Goal: Task Accomplishment & Management: Use online tool/utility

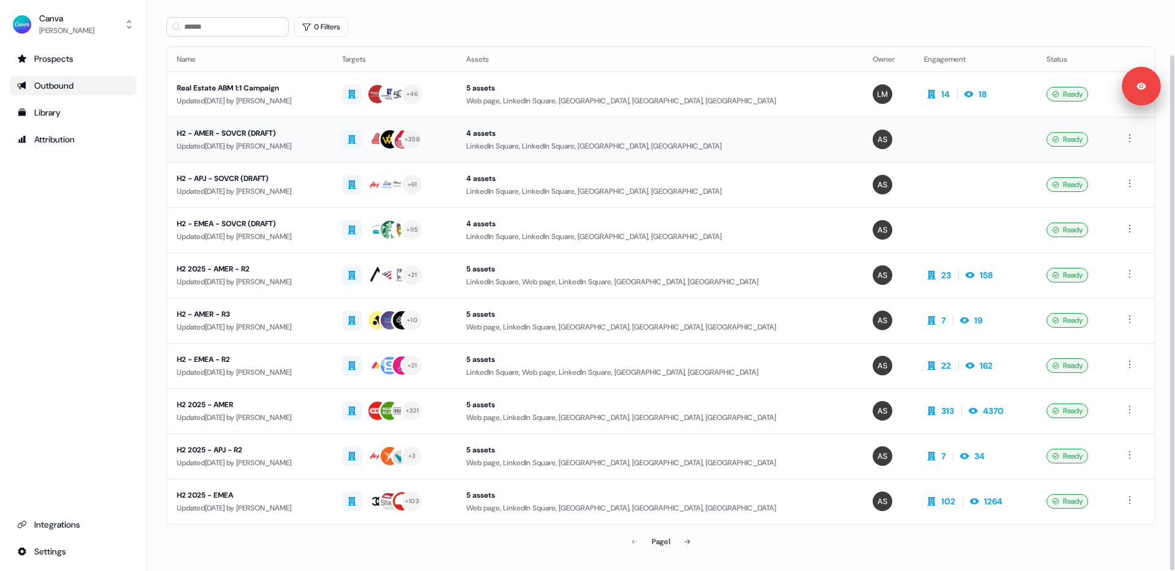
scroll to position [61, 0]
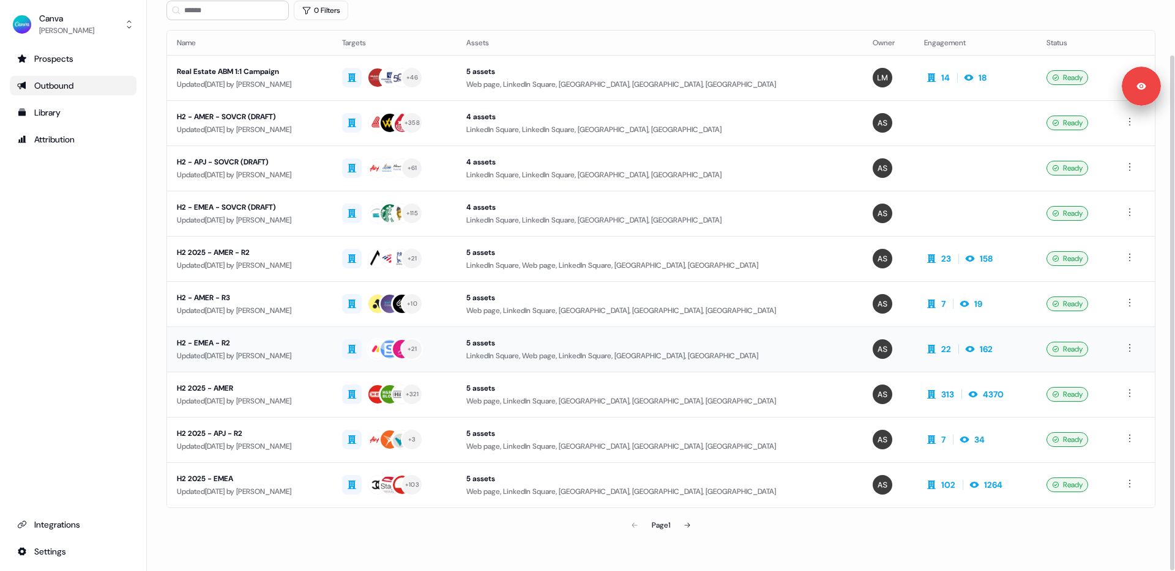
click at [288, 346] on div "H2 - EMEA - R2" at bounding box center [250, 343] width 146 height 12
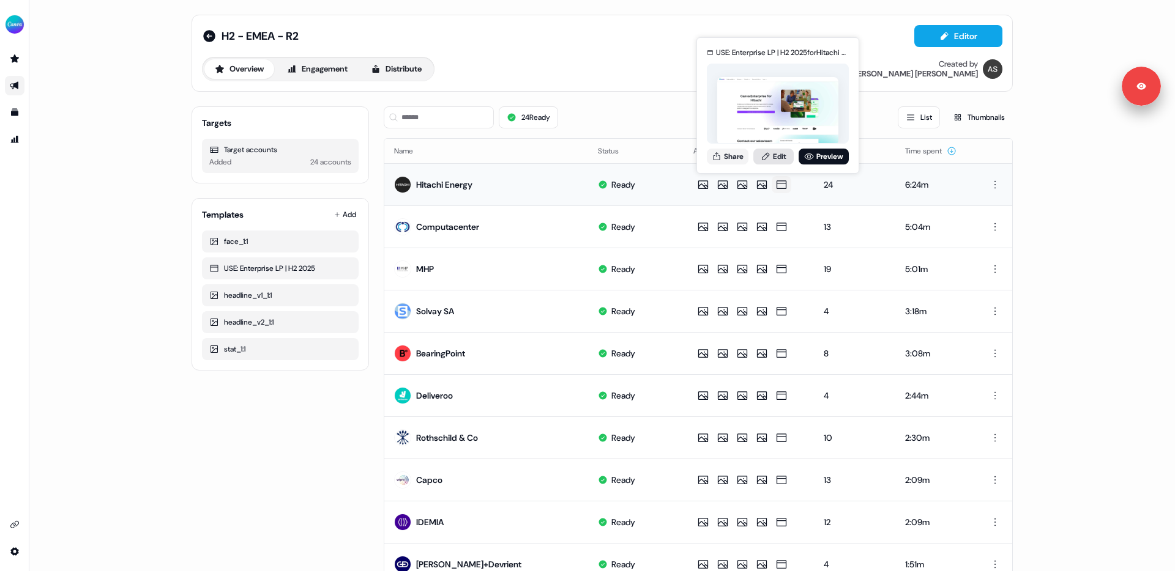
click at [767, 157] on icon at bounding box center [765, 157] width 10 height 10
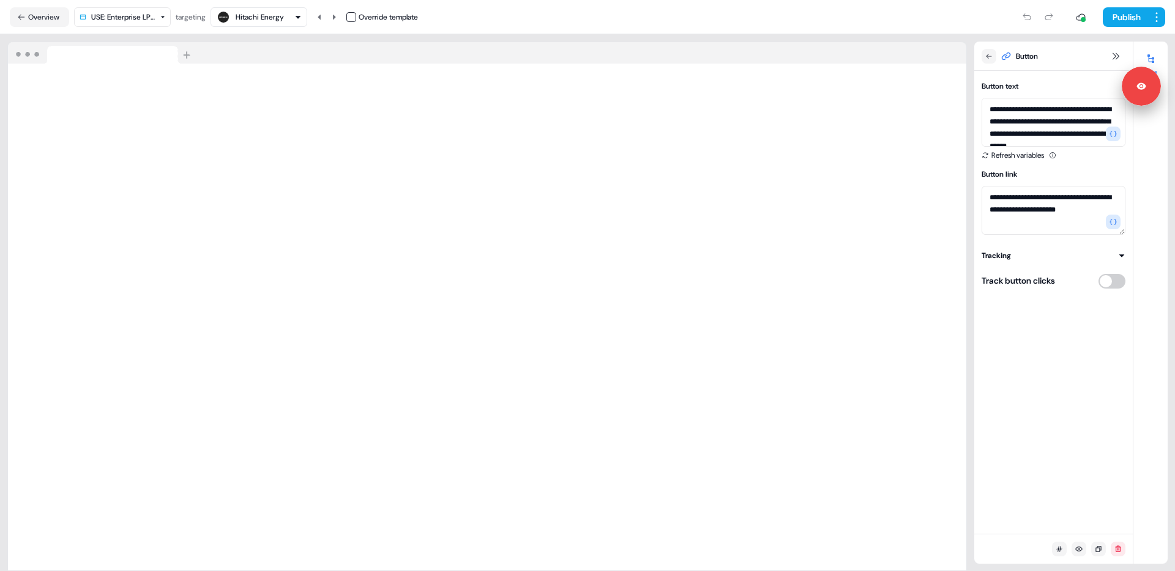
click at [1103, 281] on button "button" at bounding box center [1111, 281] width 27 height 15
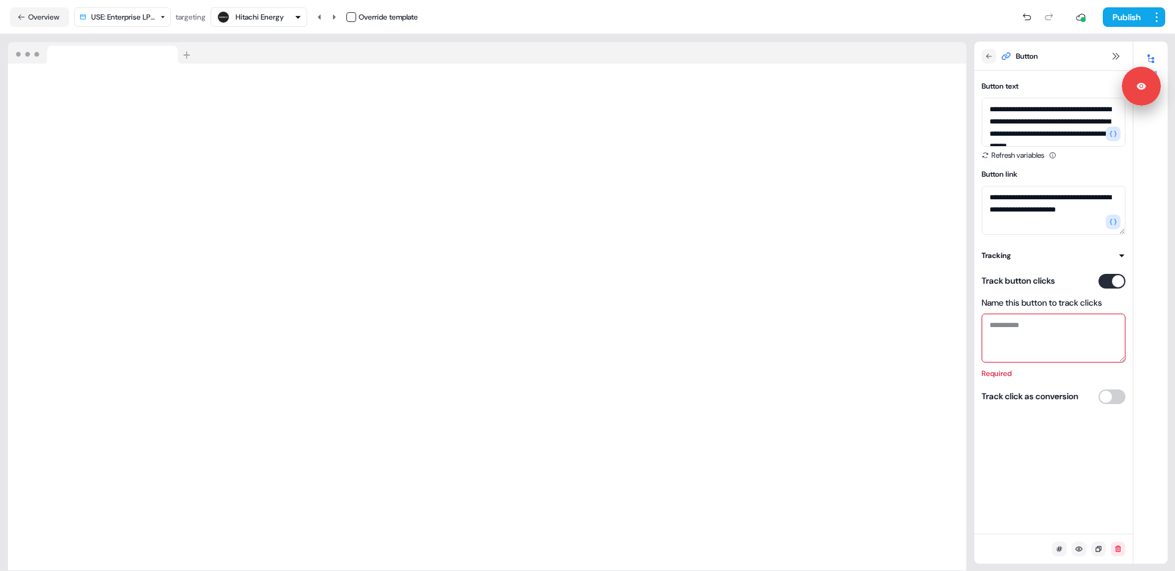
click at [1103, 281] on button "button" at bounding box center [1111, 281] width 27 height 15
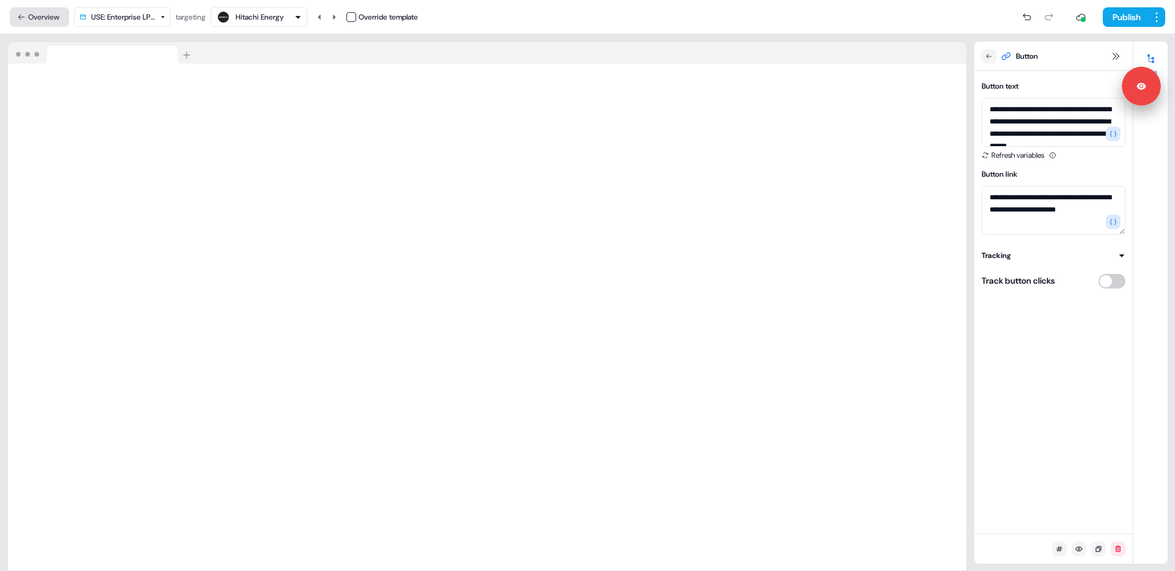
click at [64, 15] on button "Overview" at bounding box center [39, 17] width 59 height 20
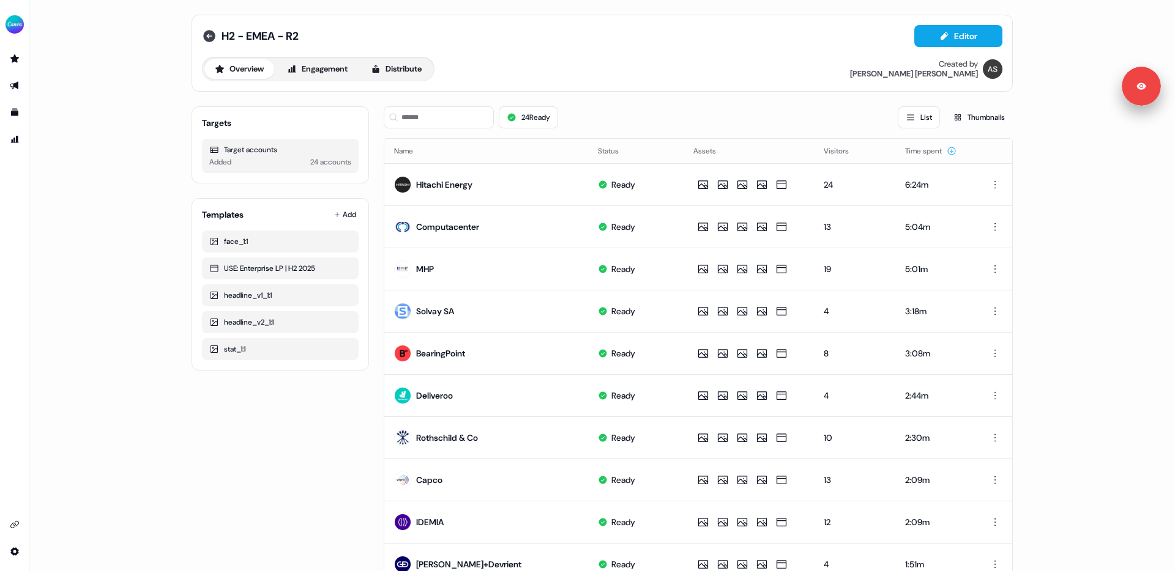
click at [206, 34] on icon at bounding box center [209, 36] width 12 height 12
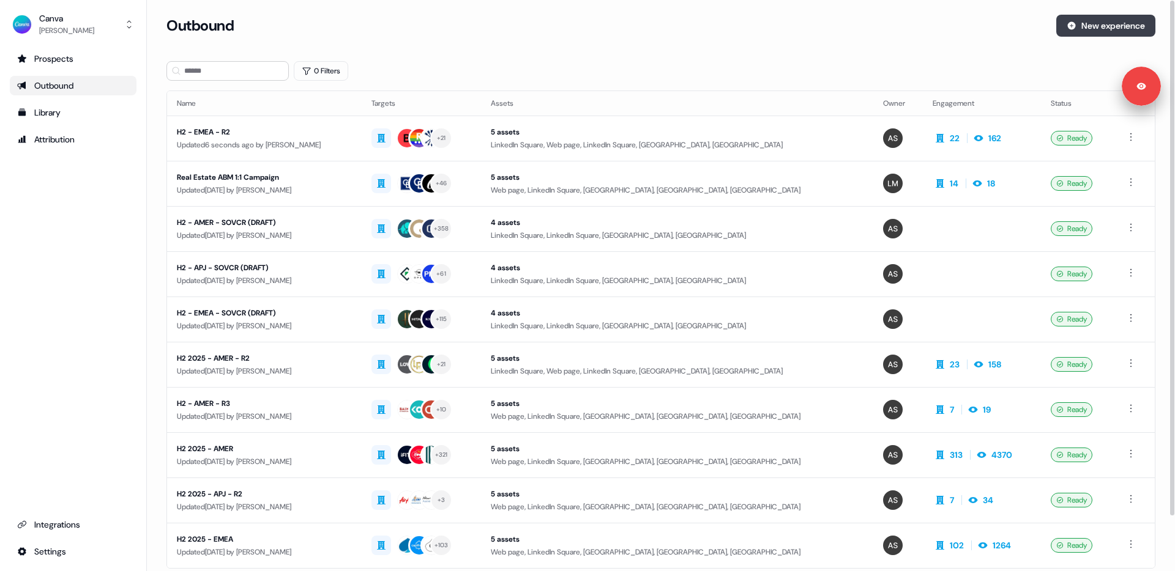
click at [1081, 32] on button "New experience" at bounding box center [1105, 26] width 99 height 22
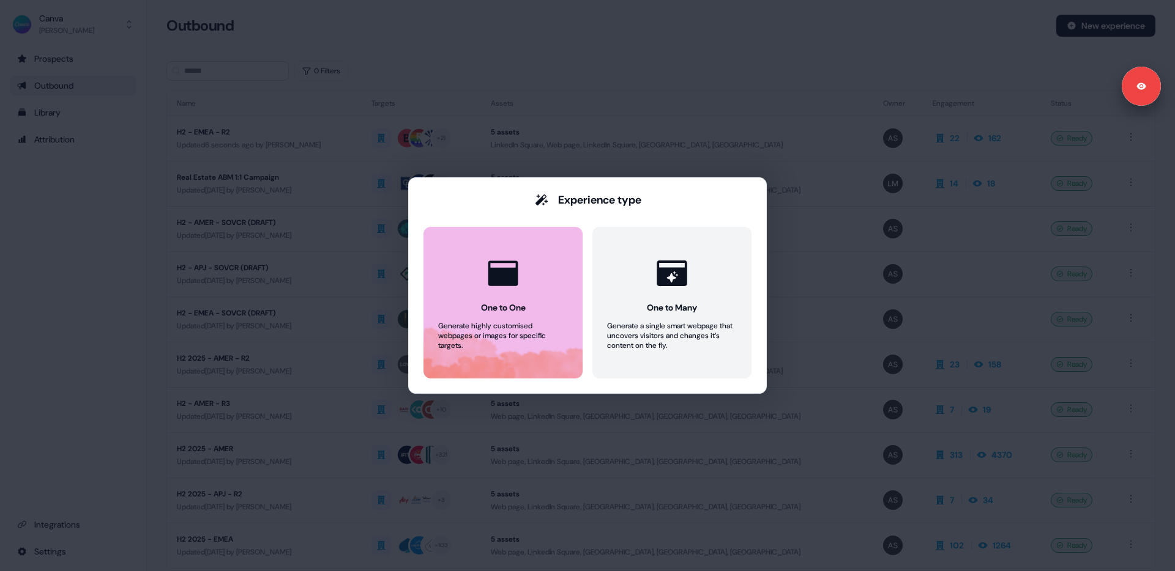
click at [545, 245] on button "One to One Generate highly customised webpages or images for specific targets." at bounding box center [502, 303] width 159 height 152
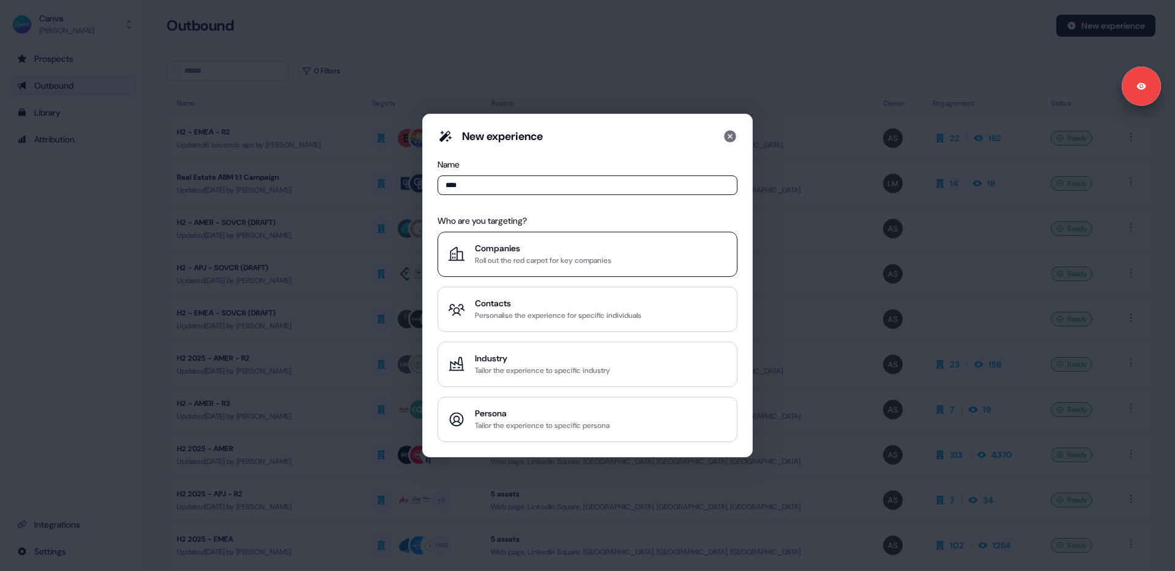
type input "****"
click at [526, 250] on div "Companies" at bounding box center [543, 248] width 136 height 12
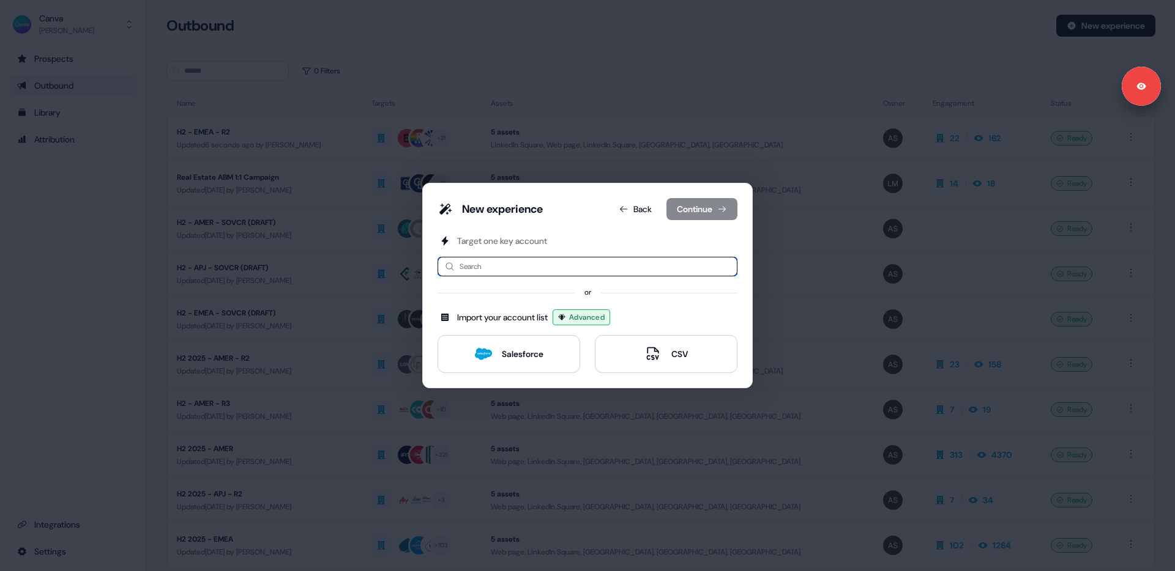
click at [516, 264] on input at bounding box center [587, 267] width 300 height 20
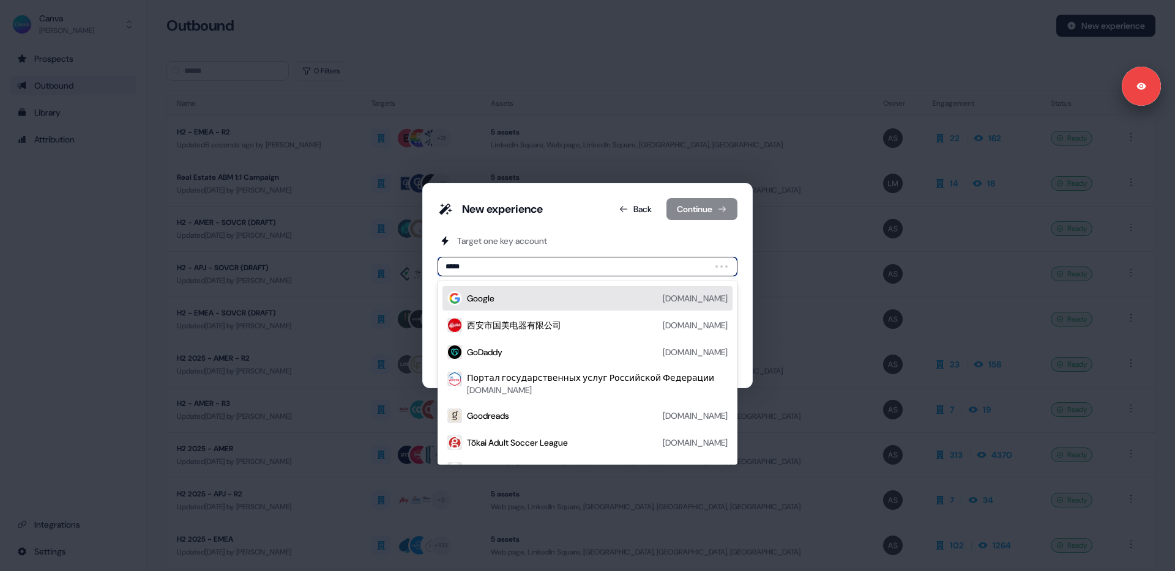
type input "******"
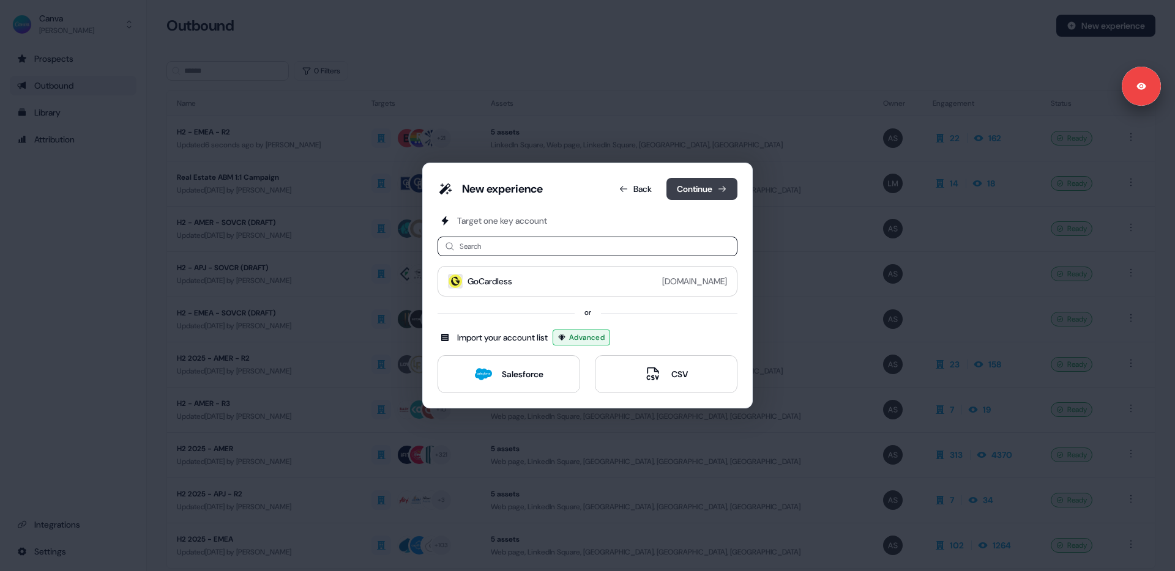
click at [693, 190] on button "Continue" at bounding box center [701, 189] width 71 height 22
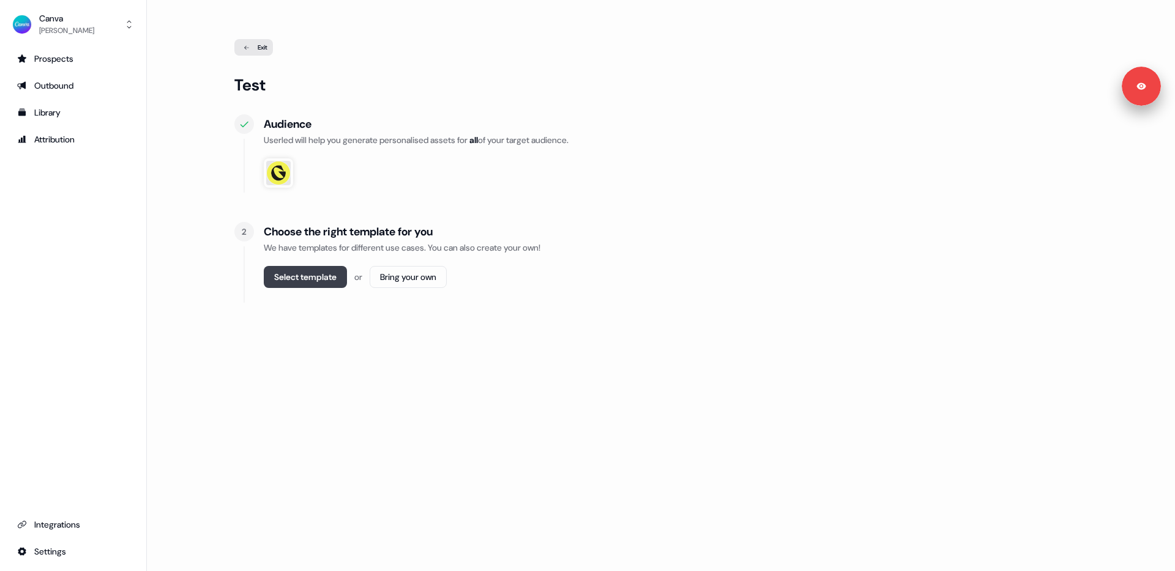
click at [325, 275] on button "Select template" at bounding box center [305, 277] width 83 height 22
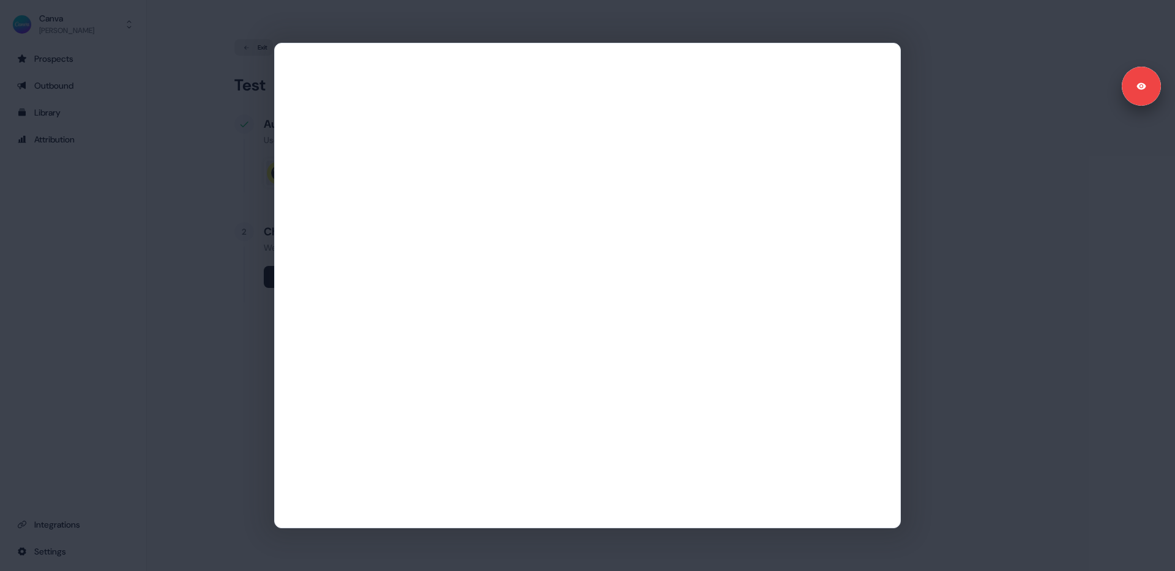
click at [236, 286] on div at bounding box center [587, 285] width 1175 height 571
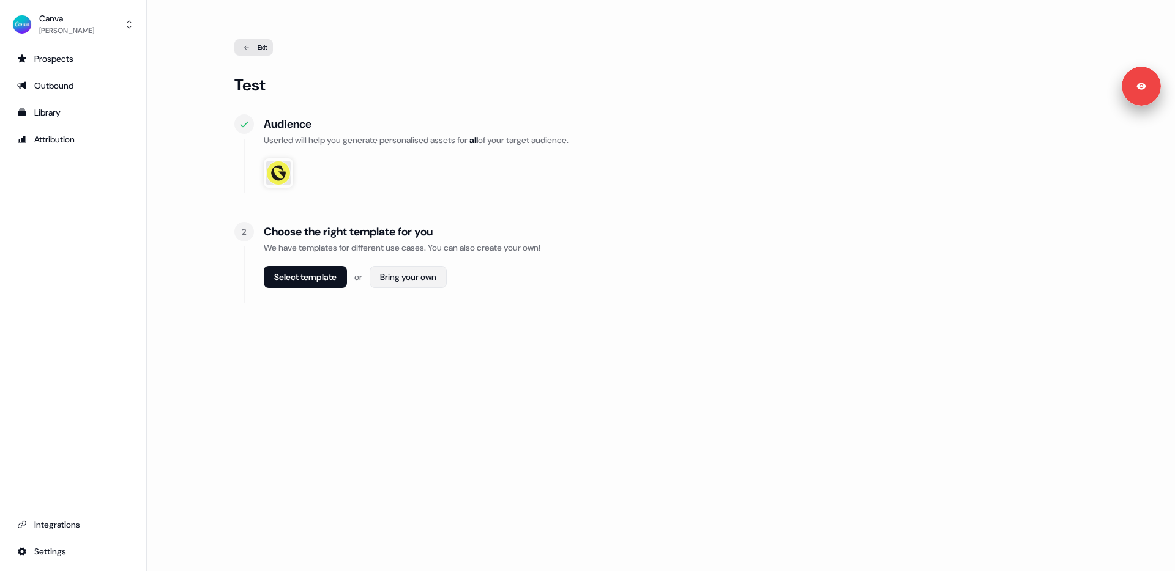
click at [387, 284] on html "Signed in as [PERSON_NAME] Sign out For the best experience switch devices to a…" at bounding box center [587, 285] width 1175 height 571
click at [398, 306] on span "Webpage" at bounding box center [412, 304] width 32 height 10
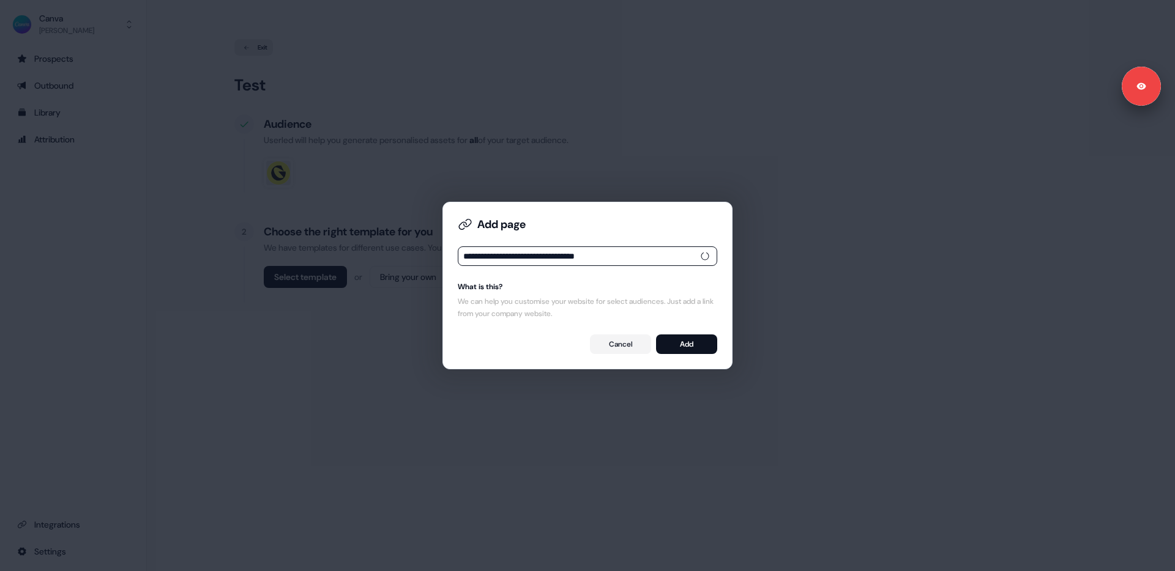
type input "**********"
click at [634, 303] on div "We can help you customise your website for select audiences. Just add a link fr…" at bounding box center [587, 308] width 259 height 24
click at [672, 340] on button "Add" at bounding box center [686, 345] width 61 height 20
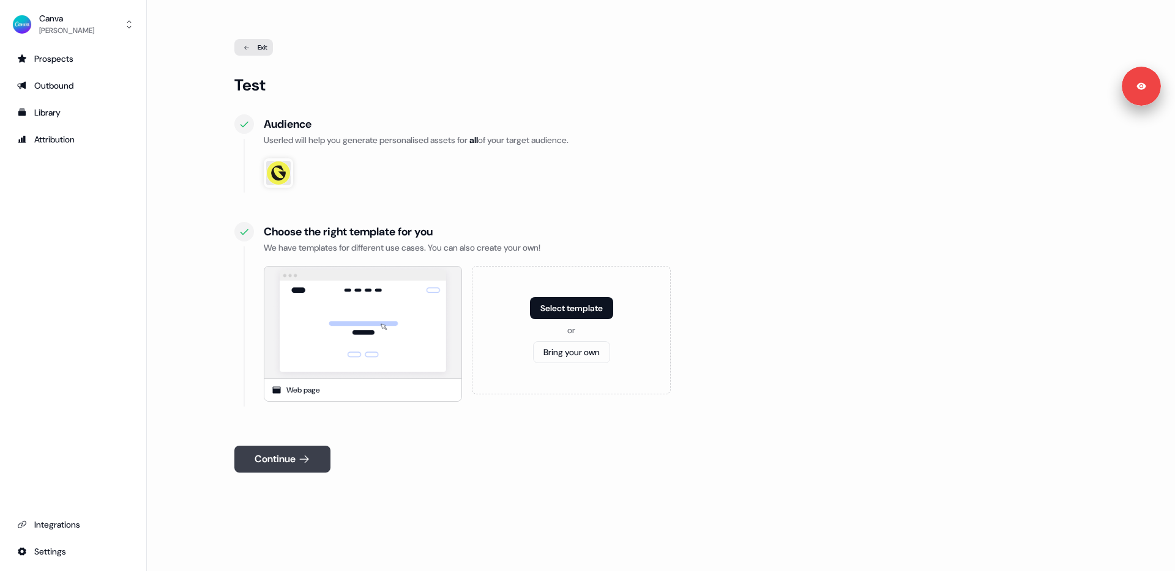
click at [303, 464] on icon at bounding box center [304, 459] width 12 height 12
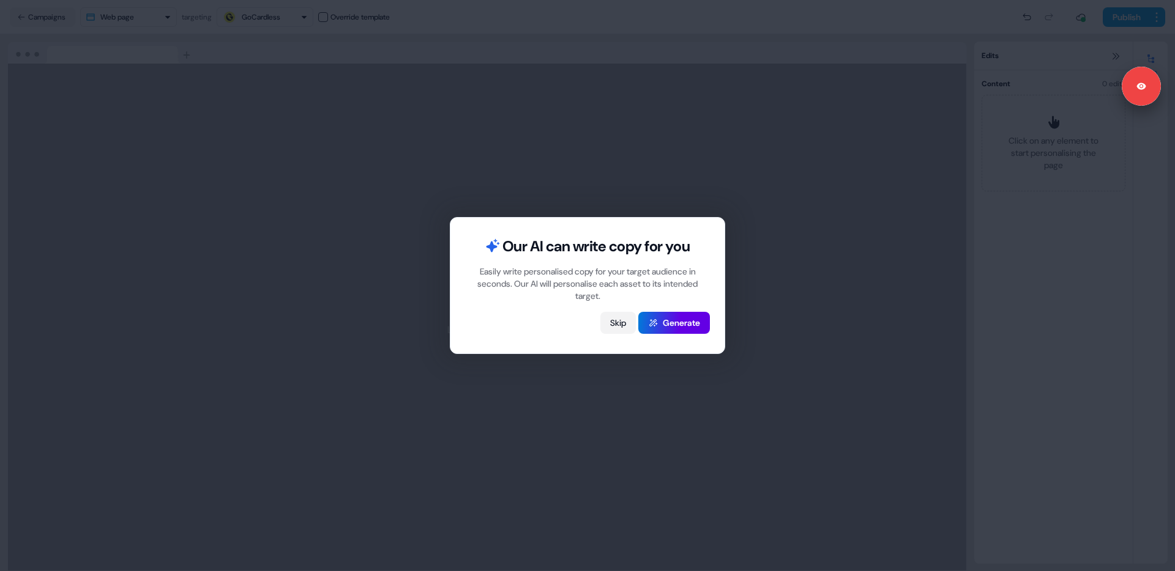
click at [609, 321] on button "Skip" at bounding box center [617, 323] width 35 height 22
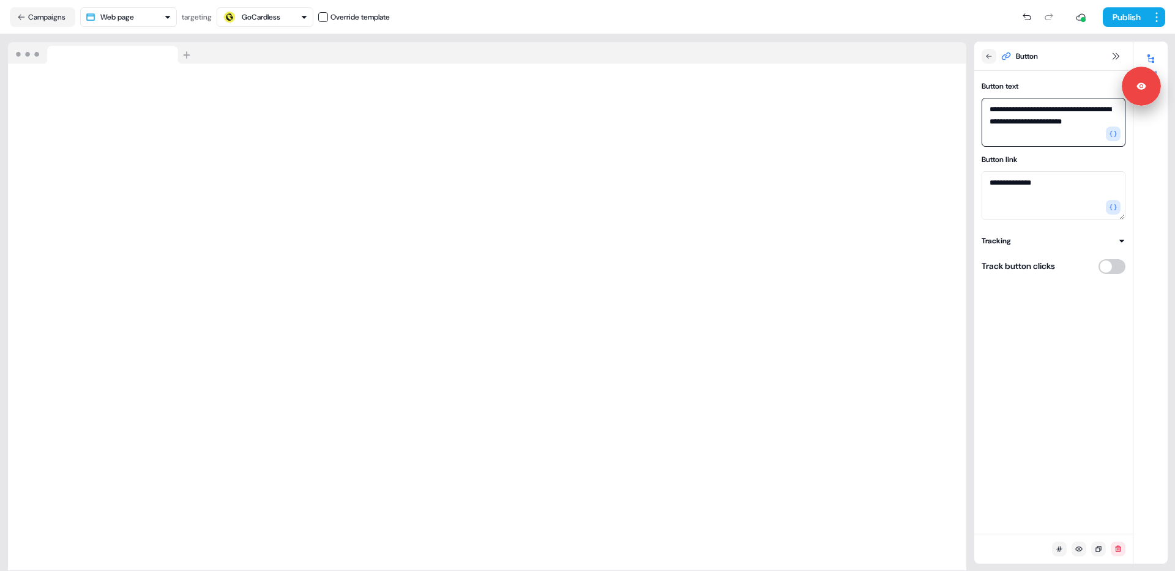
click at [991, 122] on textarea "**********" at bounding box center [1053, 122] width 144 height 49
type textarea "**********"
click at [1118, 16] on button "Publish" at bounding box center [1125, 17] width 45 height 20
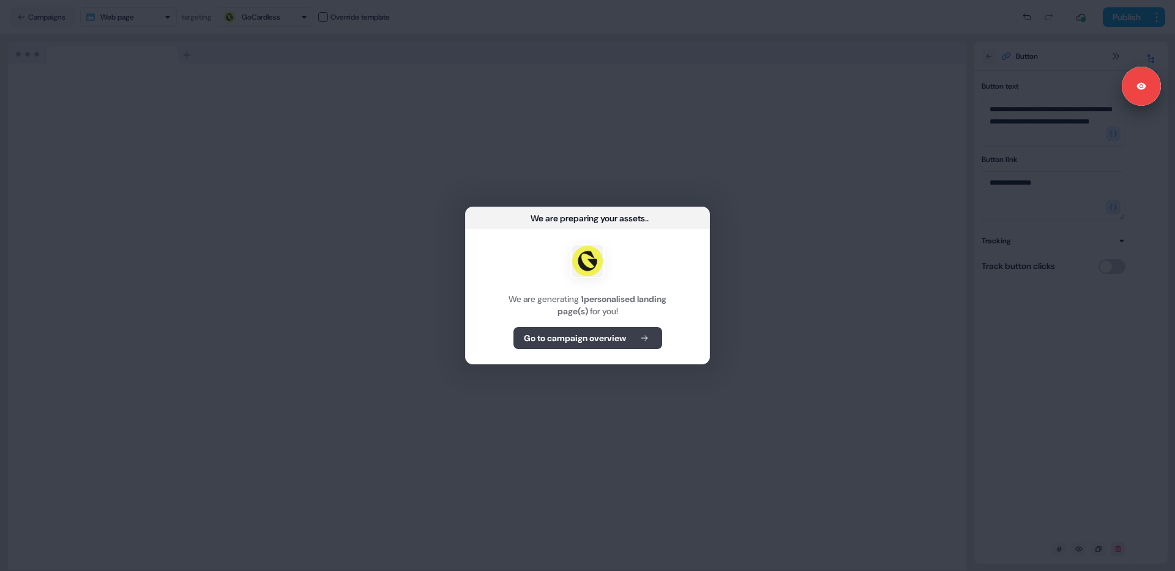
click at [593, 334] on b "Go to campaign overview" at bounding box center [575, 338] width 102 height 12
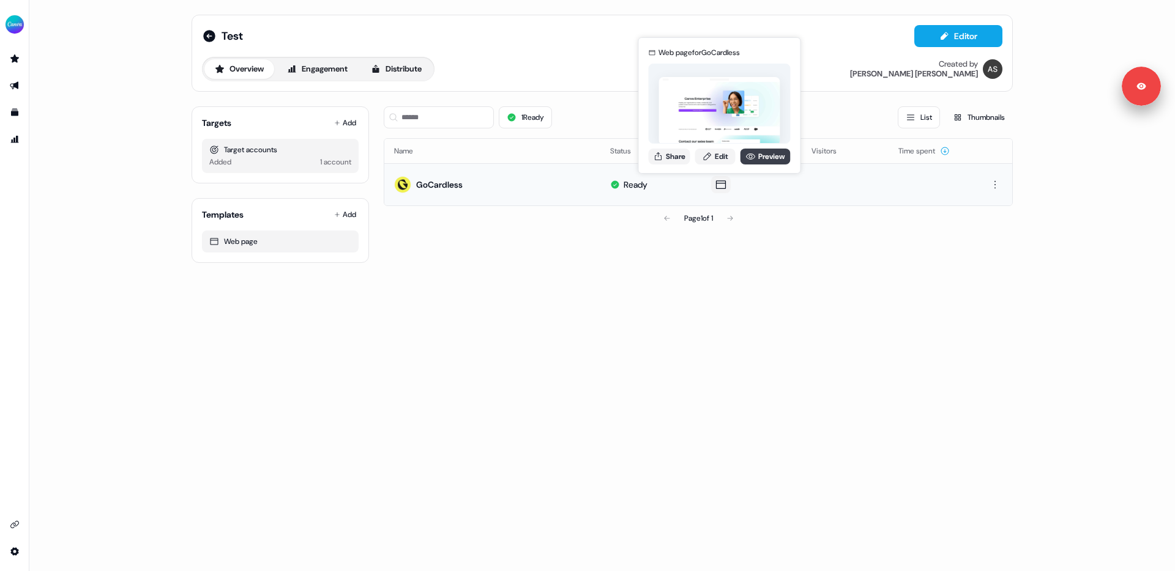
click at [749, 160] on icon at bounding box center [751, 157] width 10 height 10
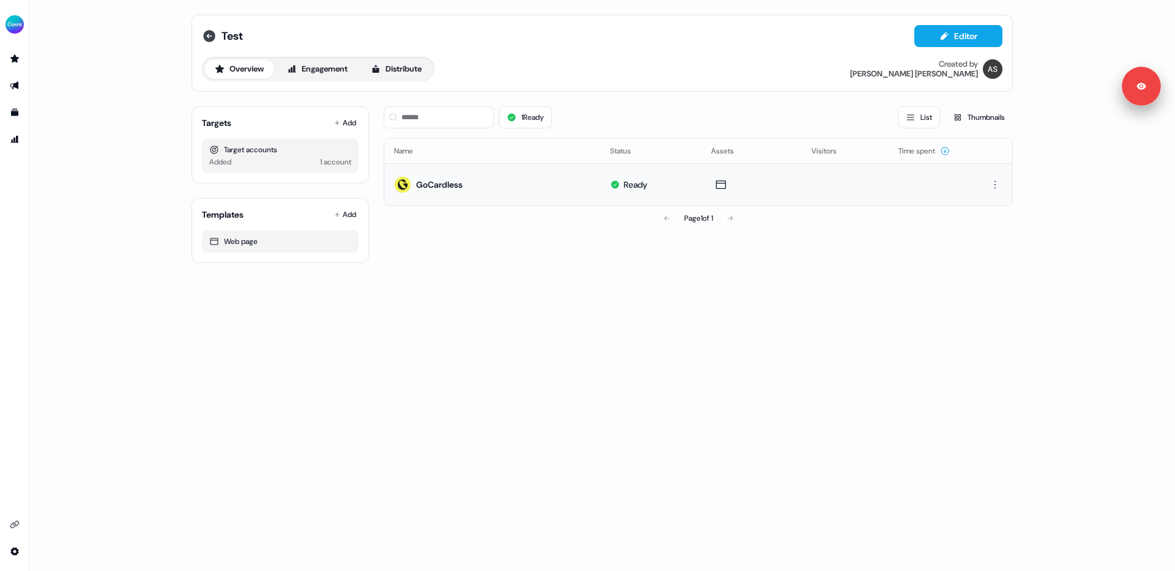
click at [211, 38] on icon at bounding box center [209, 36] width 12 height 12
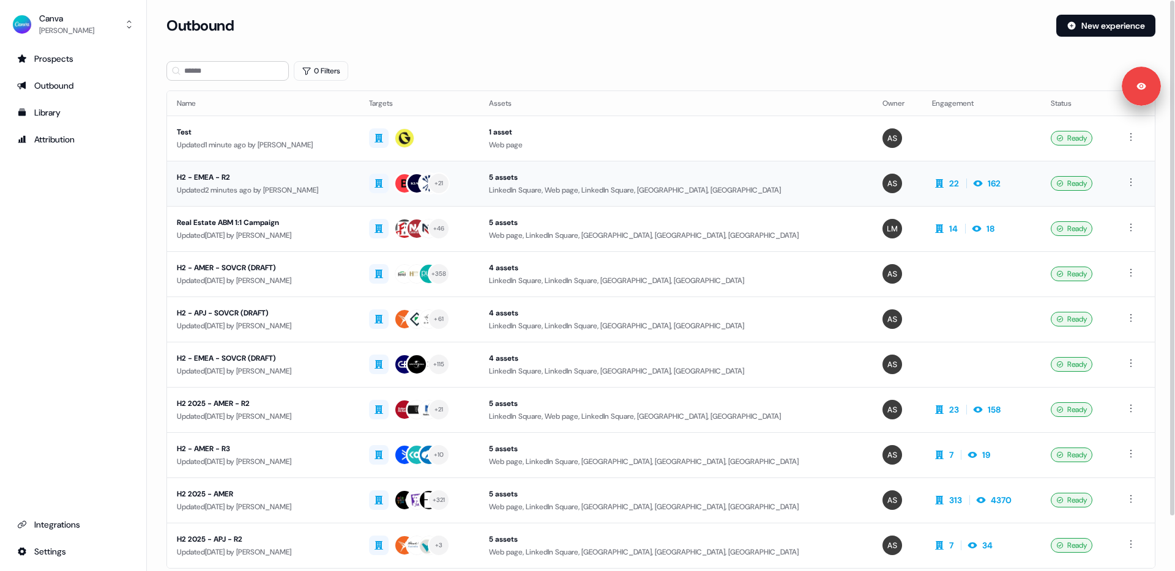
click at [307, 191] on div "Updated 2 minutes ago by [PERSON_NAME]" at bounding box center [263, 190] width 173 height 12
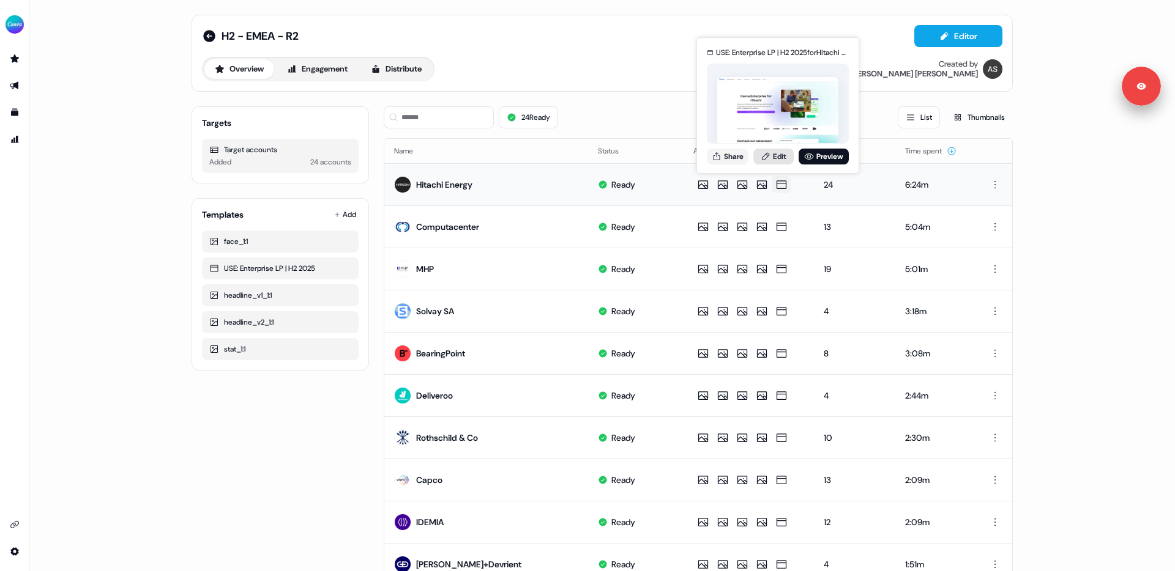
click at [775, 158] on link "Edit" at bounding box center [773, 157] width 40 height 16
